Goal: Transaction & Acquisition: Purchase product/service

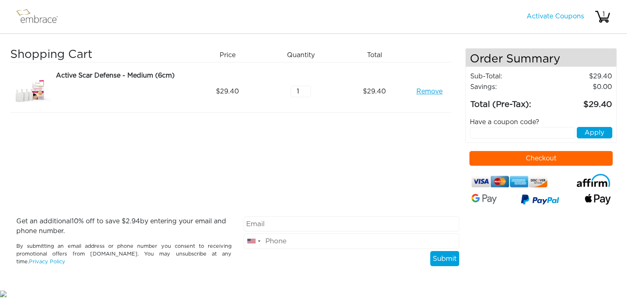
click at [518, 98] on td "Total (Pre-Tax):" at bounding box center [509, 101] width 78 height 19
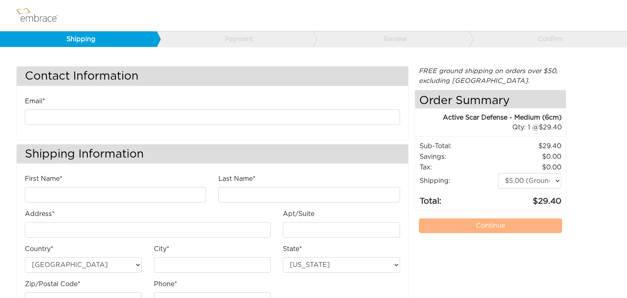
click at [518, 91] on h4 "Order Summary" at bounding box center [490, 99] width 151 height 18
click at [103, 38] on link "Shipping" at bounding box center [78, 39] width 157 height 16
click at [518, 92] on h4 "Order Summary" at bounding box center [490, 99] width 151 height 18
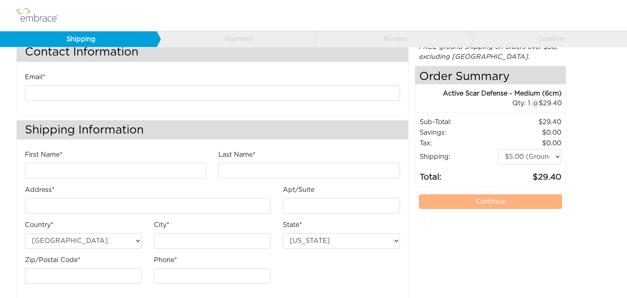
click at [518, 95] on div "Active Scar Defense - Medium (6cm)" at bounding box center [488, 94] width 147 height 10
click at [518, 91] on div "Active Scar Defense - Medium (6cm)" at bounding box center [488, 94] width 147 height 10
click at [518, 98] on div "1 @ 29.40" at bounding box center [493, 103] width 137 height 10
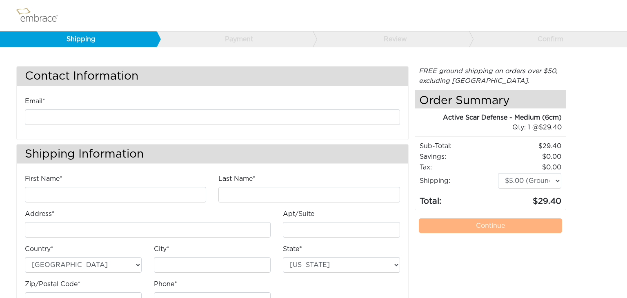
click at [518, 92] on h4 "Order Summary" at bounding box center [490, 99] width 151 height 18
click at [518, 90] on div "Order Summary Active Scar Defense - Medium (6cm) 29.40 1 @ 29.40 Active Scar De…" at bounding box center [491, 150] width 152 height 120
click at [518, 91] on h4 "Order Summary" at bounding box center [490, 99] width 151 height 18
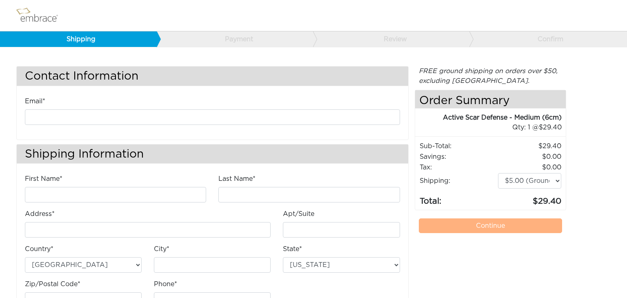
click at [518, 99] on h4 "Order Summary" at bounding box center [490, 99] width 151 height 18
click at [518, 91] on h4 "Order Summary" at bounding box center [490, 99] width 151 height 18
click at [518, 89] on div "FREE ground shipping on orders over $50, excluding Australia. Any applicable im…" at bounding box center [491, 194] width 152 height 257
click at [518, 92] on h4 "Order Summary" at bounding box center [490, 99] width 151 height 18
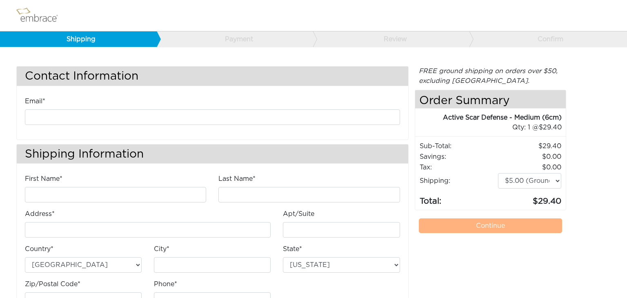
click at [517, 92] on h4 "Order Summary" at bounding box center [490, 99] width 151 height 18
click at [518, 92] on h4 "Order Summary" at bounding box center [490, 99] width 151 height 18
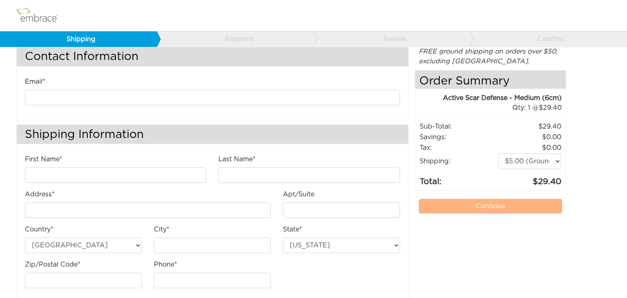
scroll to position [34, 0]
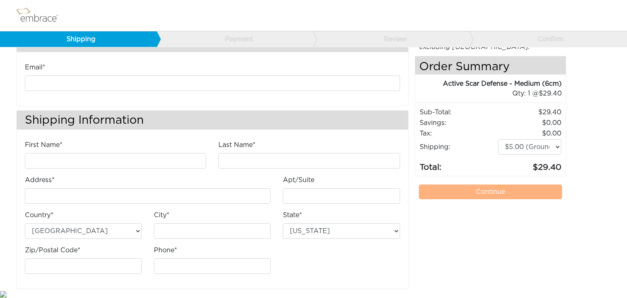
click at [518, 100] on div "Active Scar Defense - Medium (6cm) 29.40 1 @ 29.40" at bounding box center [490, 91] width 151 height 24
click at [518, 84] on div "Active Scar Defense - Medium (6cm)" at bounding box center [488, 84] width 147 height 10
click at [518, 92] on div "1 @ 29.40" at bounding box center [493, 94] width 137 height 10
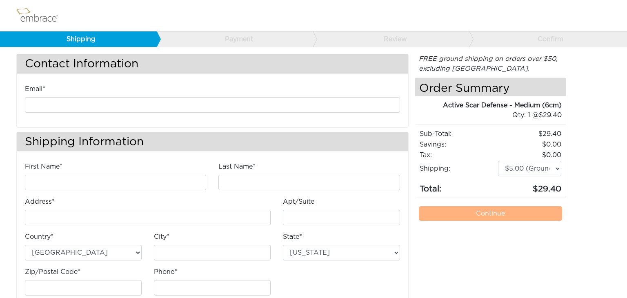
scroll to position [0, 0]
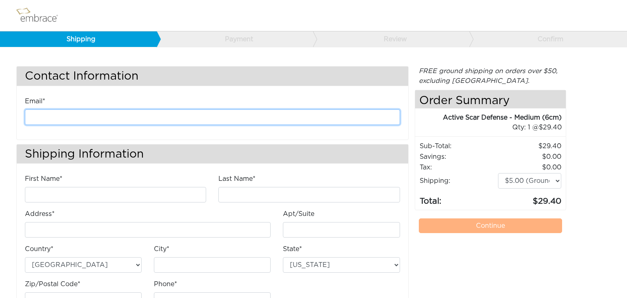
click at [191, 116] on input "email" at bounding box center [212, 117] width 375 height 16
type input "[EMAIL_ADDRESS][DOMAIN_NAME]"
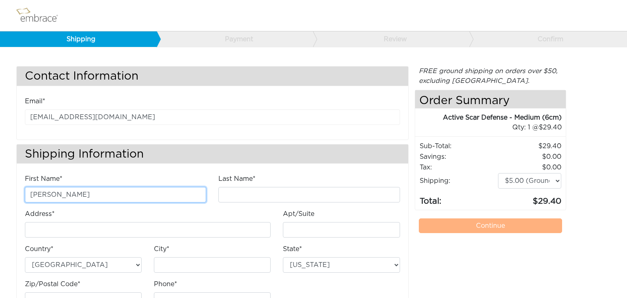
type input "[PERSON_NAME]"
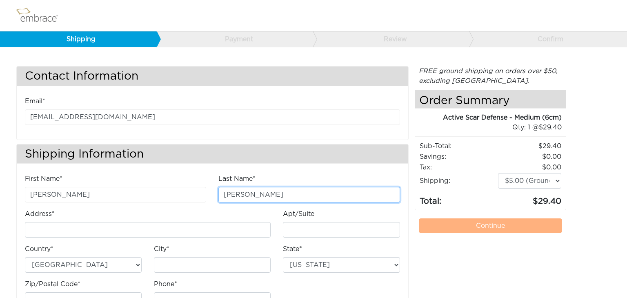
type input "[PERSON_NAME]"
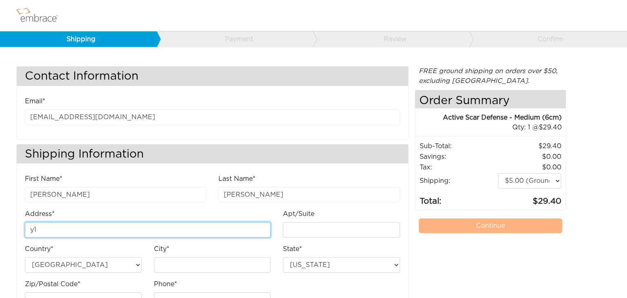
type input "y"
type input "[STREET_ADDRESS]"
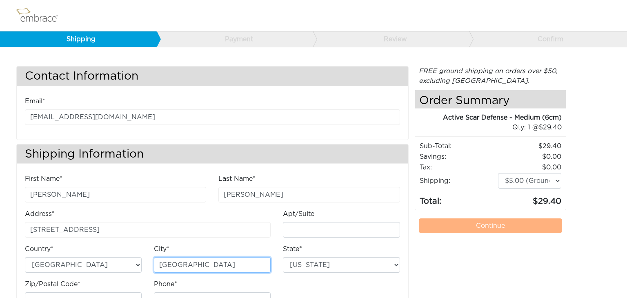
type input "[GEOGRAPHIC_DATA]"
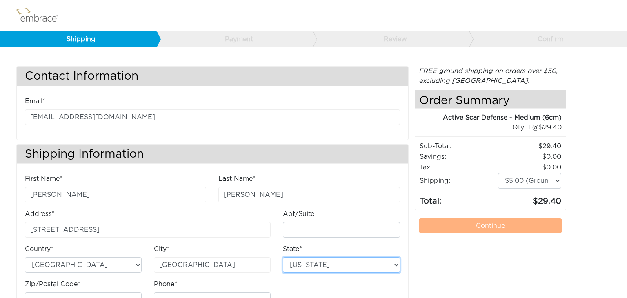
select select "CA"
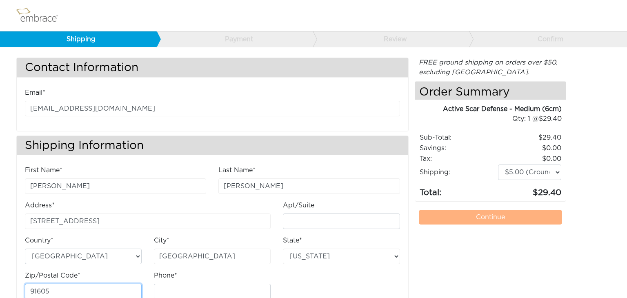
scroll to position [34, 0]
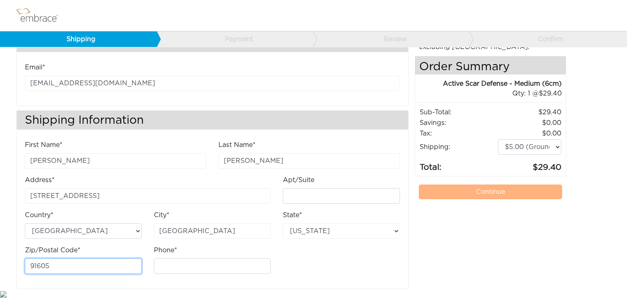
type input "91605"
click at [202, 244] on div "City* North Hollywood" at bounding box center [212, 227] width 129 height 35
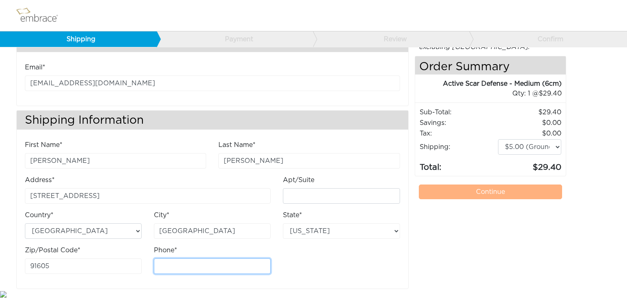
click at [194, 264] on input "Phone*" at bounding box center [212, 266] width 117 height 16
type input "8187648141"
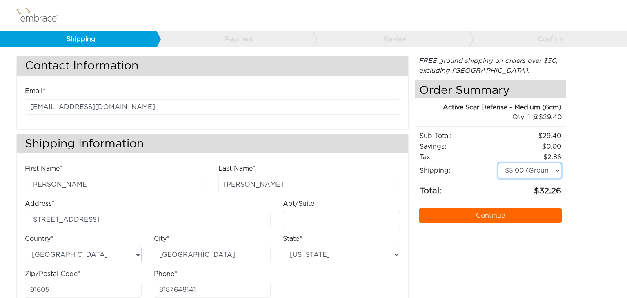
scroll to position [0, 0]
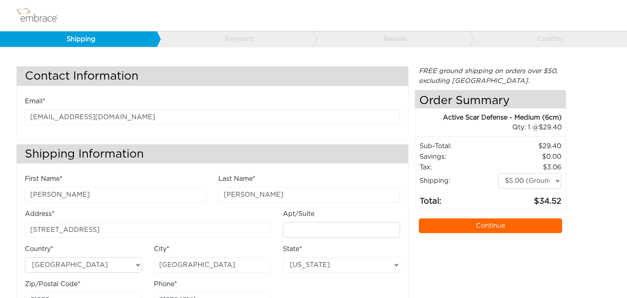
click at [456, 230] on link "Continue" at bounding box center [491, 225] width 144 height 15
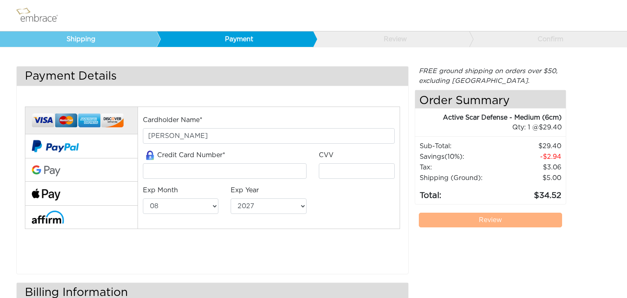
select select "8"
select select "2027"
click at [518, 141] on td "29.40" at bounding box center [530, 146] width 64 height 11
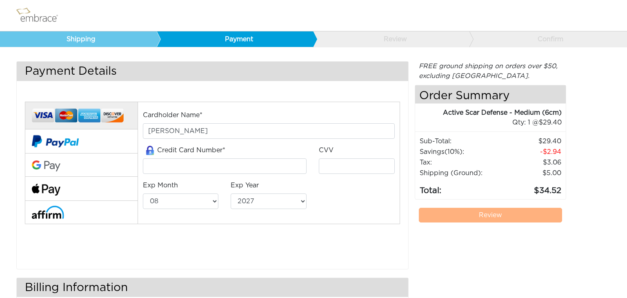
scroll to position [6, 0]
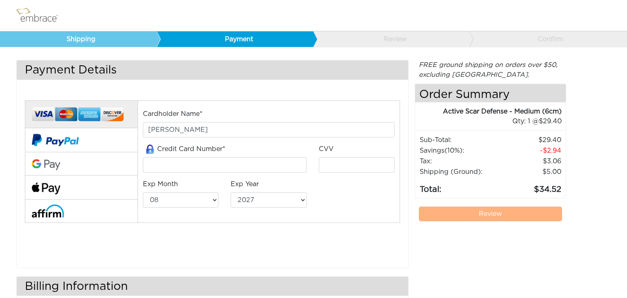
click at [29, 18] on img at bounding box center [40, 15] width 53 height 20
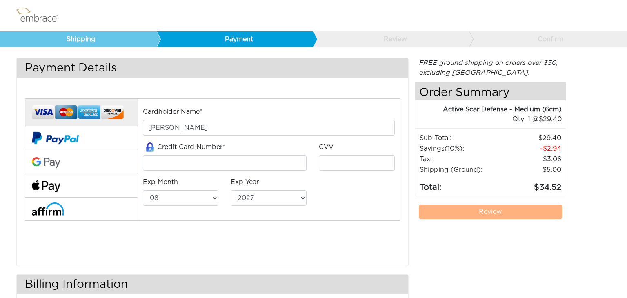
scroll to position [10, 0]
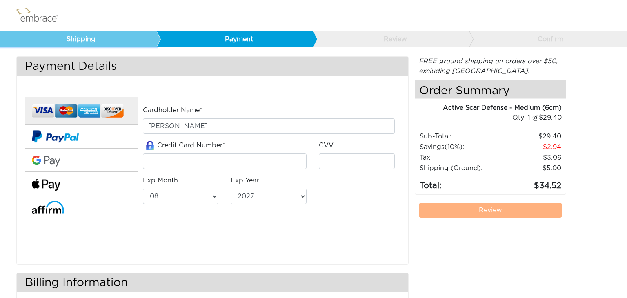
click at [79, 42] on link "Shipping" at bounding box center [78, 39] width 157 height 16
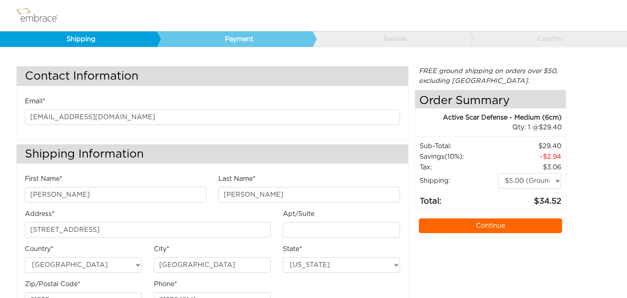
select select "CA"
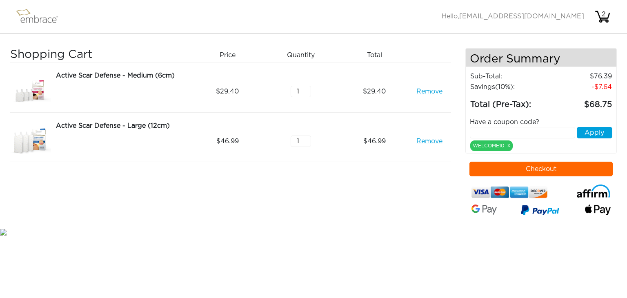
click at [518, 167] on button "Checkout" at bounding box center [541, 169] width 144 height 15
click at [518, 162] on button "Checkout" at bounding box center [541, 169] width 144 height 15
click at [518, 165] on button "Checkout" at bounding box center [541, 169] width 144 height 15
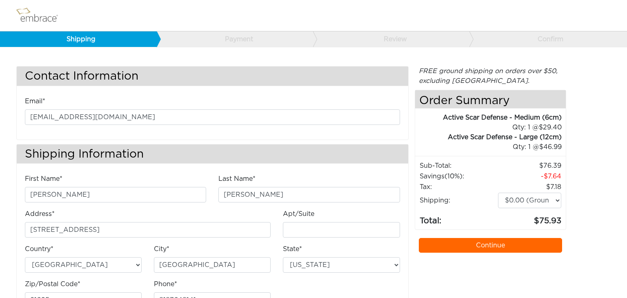
select select "CA"
click at [518, 165] on td "76.39" at bounding box center [530, 165] width 64 height 11
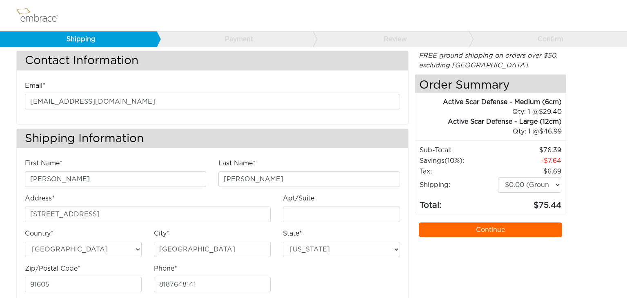
scroll to position [34, 0]
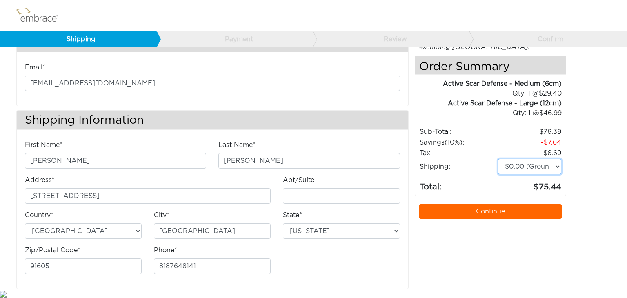
click at [518, 165] on select "$0.00 (Ground) $15.00 (Express Saver) $20.00 (Two Day) $30.00 (Overnight)" at bounding box center [529, 167] width 63 height 16
click at [518, 166] on select "$0.00 (Ground) $15.00 (Express Saver) $20.00 (Two Day) $30.00 (Overnight)" at bounding box center [529, 167] width 63 height 16
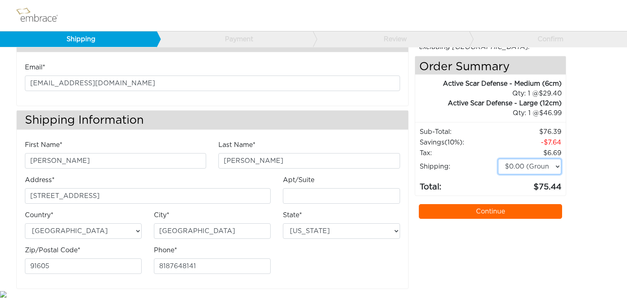
click at [518, 165] on select "$0.00 (Ground) $15.00 (Express Saver) $20.00 (Two Day) $30.00 (Overnight)" at bounding box center [529, 167] width 63 height 16
click at [518, 168] on select "$0.00 (Ground) $15.00 (Express Saver) $20.00 (Two Day) $30.00 (Overnight)" at bounding box center [529, 167] width 63 height 16
click at [518, 165] on select "$0.00 (Ground) $15.00 (Express Saver) $20.00 (Two Day) $30.00 (Overnight)" at bounding box center [529, 167] width 63 height 16
click at [518, 166] on select "$0.00 (Ground) $15.00 (Express Saver) $20.00 (Two Day) $30.00 (Overnight)" at bounding box center [529, 167] width 63 height 16
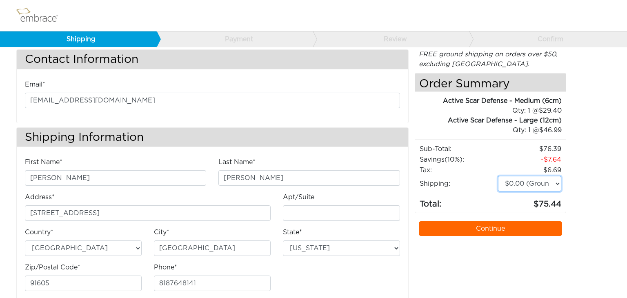
scroll to position [22, 0]
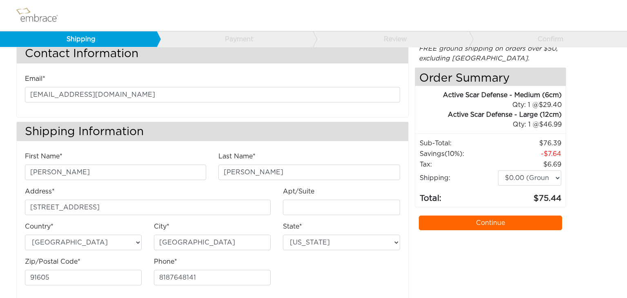
click at [484, 225] on link "Continue" at bounding box center [491, 223] width 144 height 15
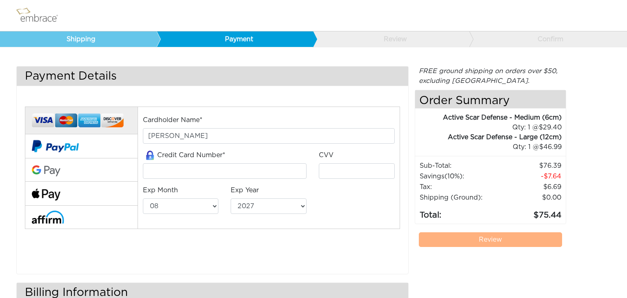
select select "8"
select select "2027"
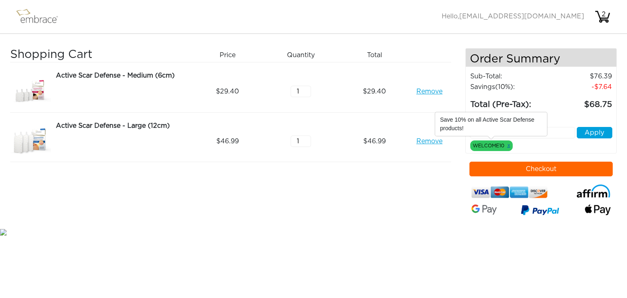
click at [509, 144] on link "x" at bounding box center [508, 145] width 3 height 7
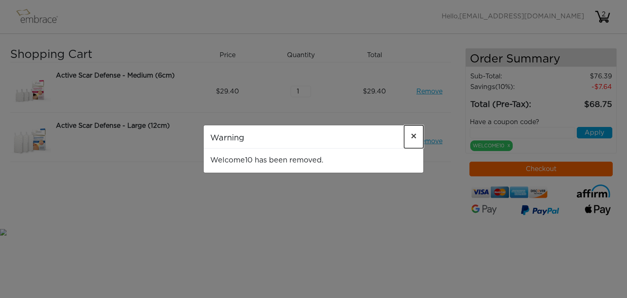
click at [418, 136] on button "×" at bounding box center [413, 136] width 19 height 23
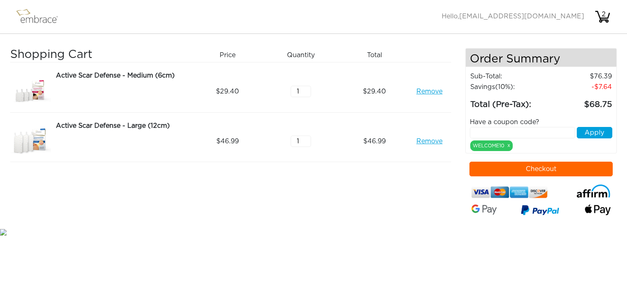
click at [490, 133] on input "text" at bounding box center [523, 132] width 106 height 11
paste input "CRM20OFF"
type input "CRM20OFF"
click at [593, 133] on button "Apply" at bounding box center [595, 132] width 36 height 11
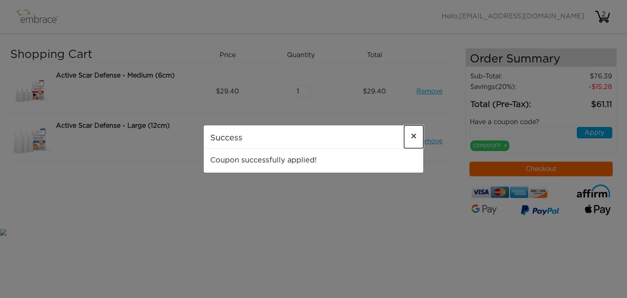
click at [419, 137] on button "×" at bounding box center [413, 136] width 19 height 23
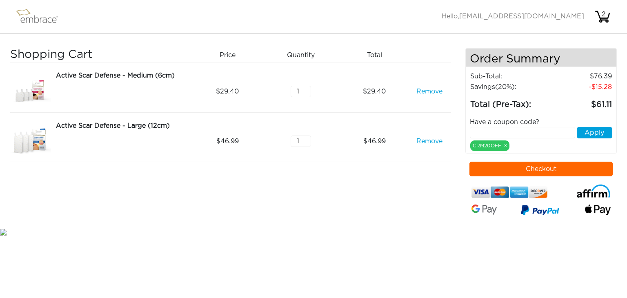
click at [551, 168] on button "Checkout" at bounding box center [541, 169] width 144 height 15
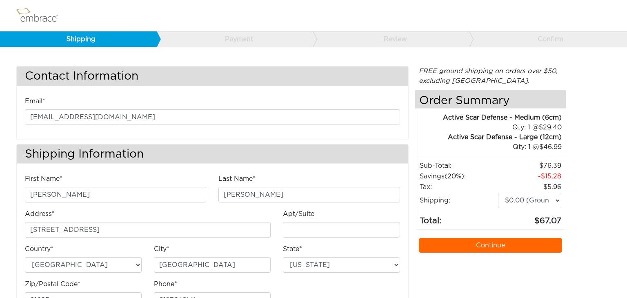
select select "CA"
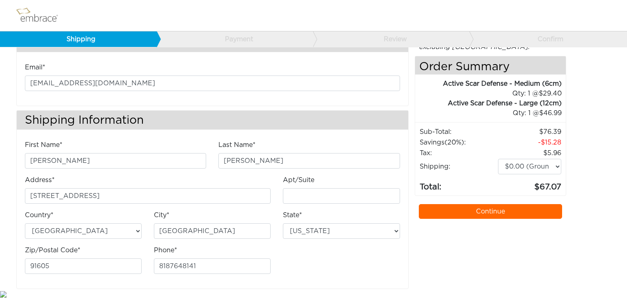
scroll to position [33, 0]
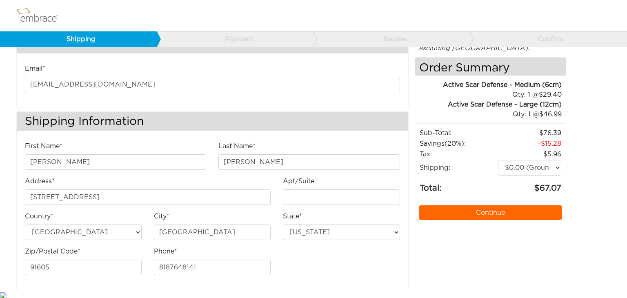
click at [483, 214] on link "Continue" at bounding box center [491, 212] width 144 height 15
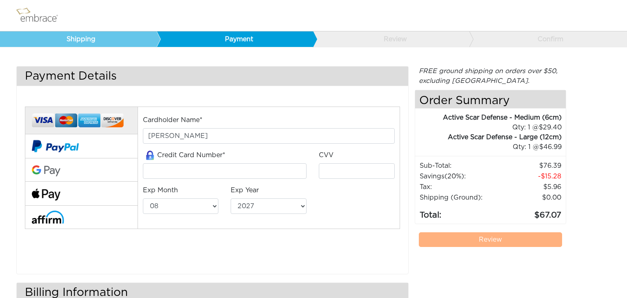
select select "8"
select select "2027"
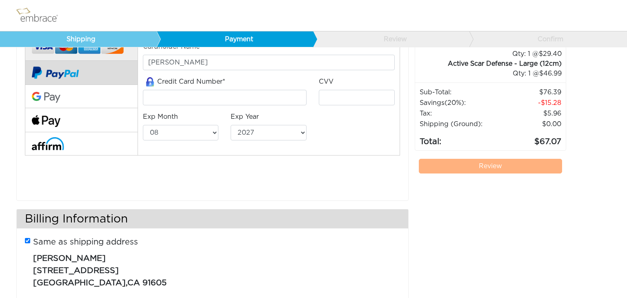
scroll to position [100, 0]
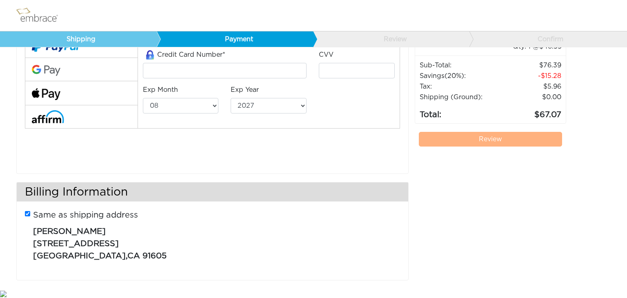
click at [26, 212] on input "Same as shipping address" at bounding box center [27, 213] width 5 height 5
checkbox input "false"
select select "AL"
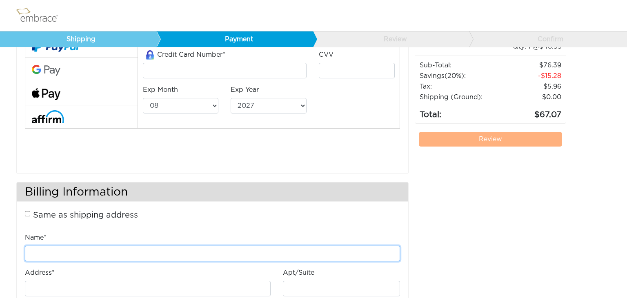
click at [48, 253] on input "Name*" at bounding box center [212, 254] width 375 height 16
type input "Victor Cohen"
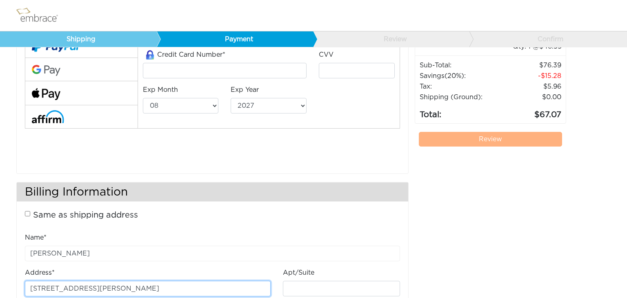
type input "12020 Huston Street"
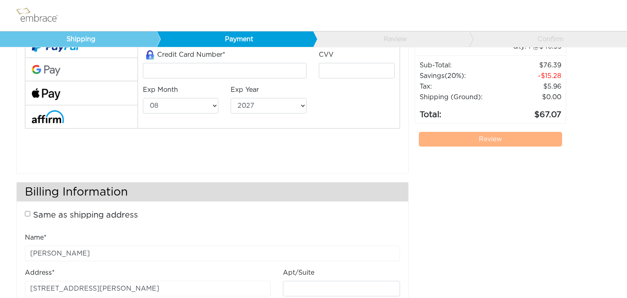
scroll to position [193, 0]
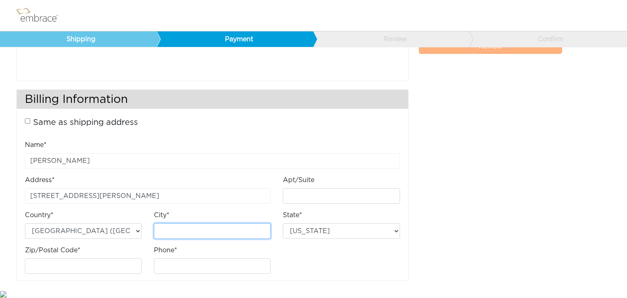
click at [184, 231] on input "City*" at bounding box center [212, 231] width 117 height 16
type input "Valley Village"
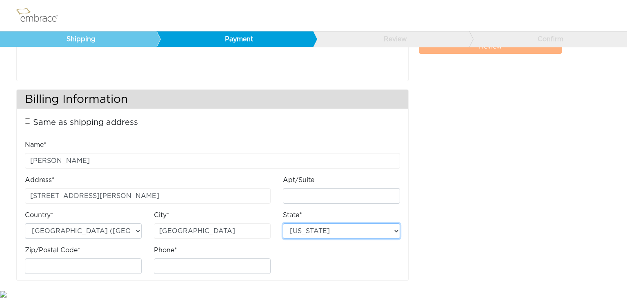
select select "CA"
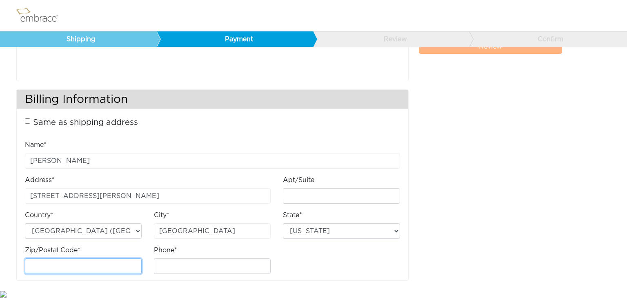
type input "0"
type input "91607"
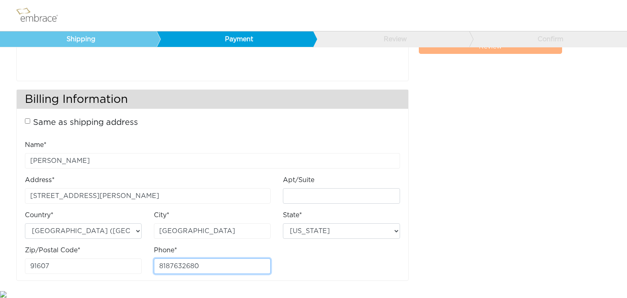
type input "8187632680"
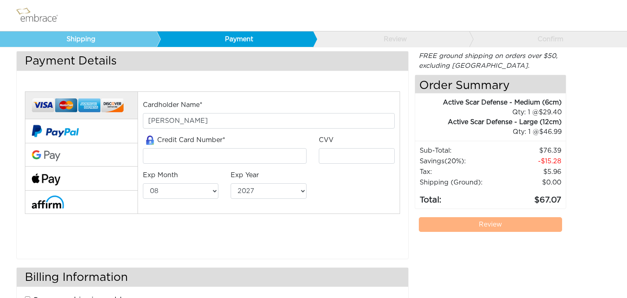
scroll to position [13, 0]
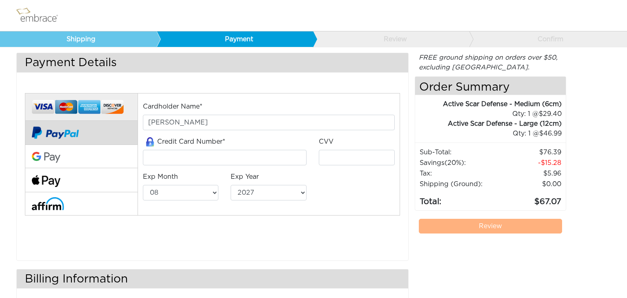
click at [88, 136] on button at bounding box center [81, 133] width 113 height 24
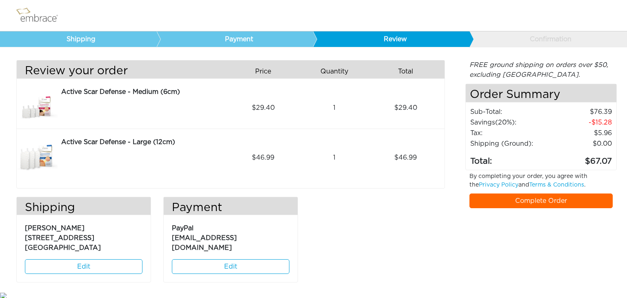
scroll to position [8, 0]
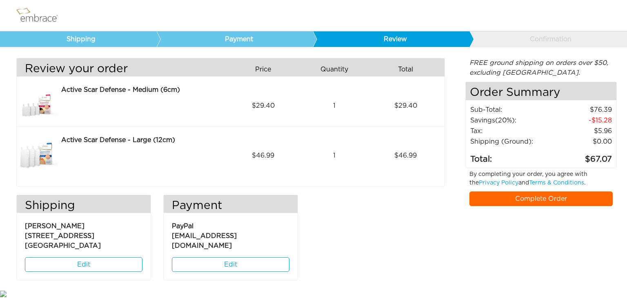
click at [525, 198] on link "Complete Order" at bounding box center [541, 198] width 144 height 15
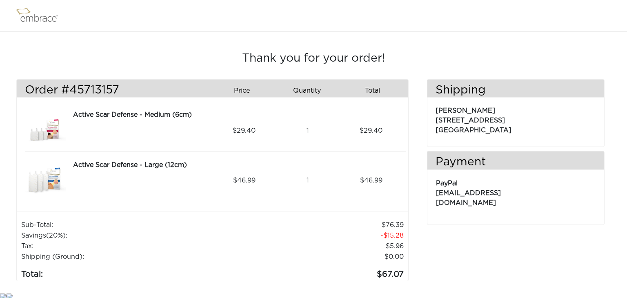
scroll to position [3, 0]
